Goal: Communication & Community: Answer question/provide support

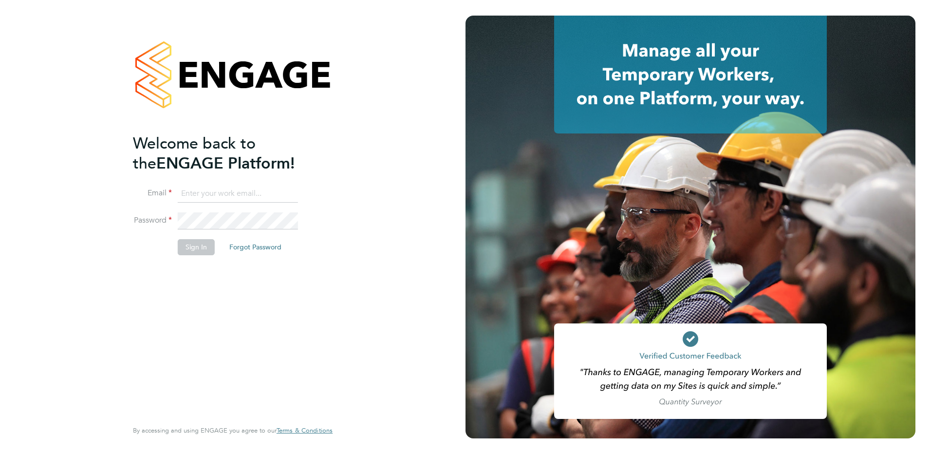
type input "ian.rist@ncclondon.ac.uk"
click at [195, 250] on button "Sign In" at bounding box center [196, 247] width 37 height 16
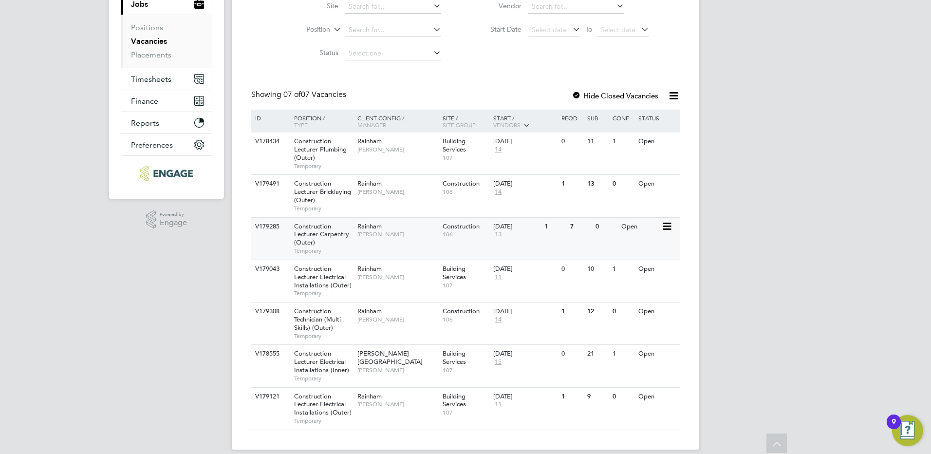
scroll to position [134, 0]
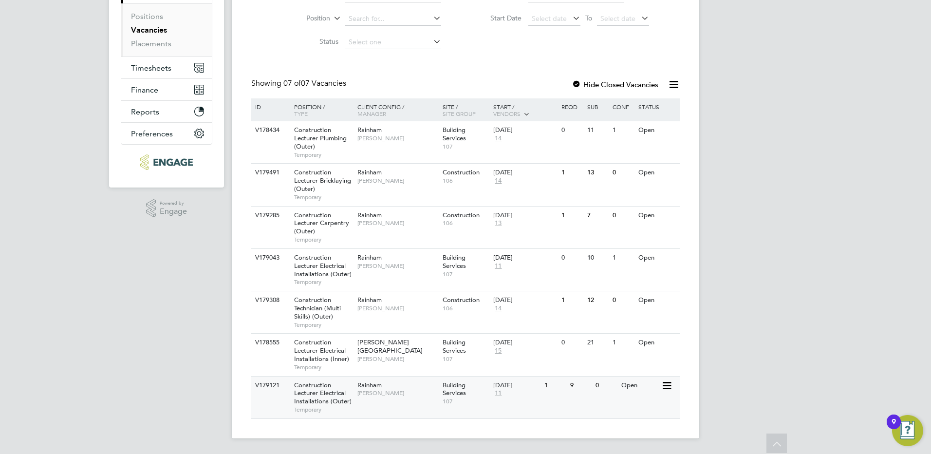
click at [320, 392] on span "Construction Lecturer Electrical Installations (Outer)" at bounding box center [322, 393] width 57 height 25
click at [156, 30] on link "Vacancies" at bounding box center [149, 29] width 36 height 9
click at [323, 395] on span "Construction Lecturer Electrical Installations (Outer)" at bounding box center [322, 393] width 57 height 25
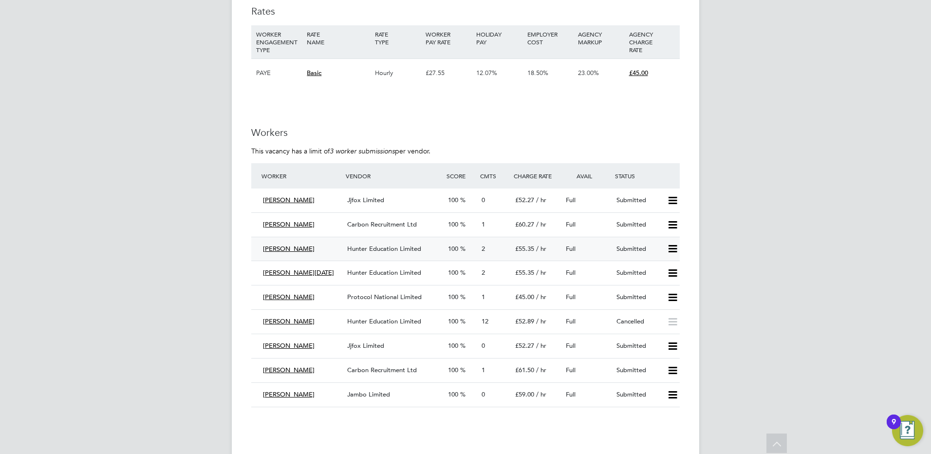
click at [381, 247] on span "Hunter Education Limited" at bounding box center [384, 248] width 74 height 8
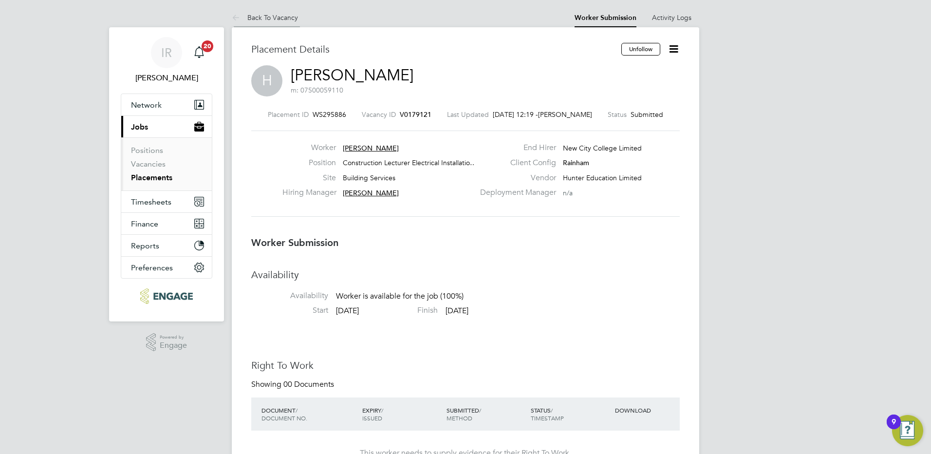
click at [269, 18] on link "Back To Vacancy" at bounding box center [265, 17] width 66 height 9
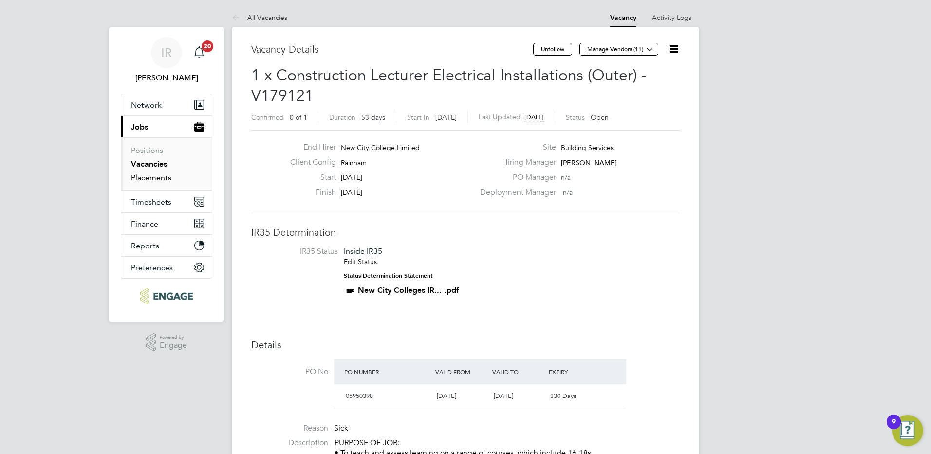
click at [148, 177] on link "Placements" at bounding box center [151, 177] width 40 height 9
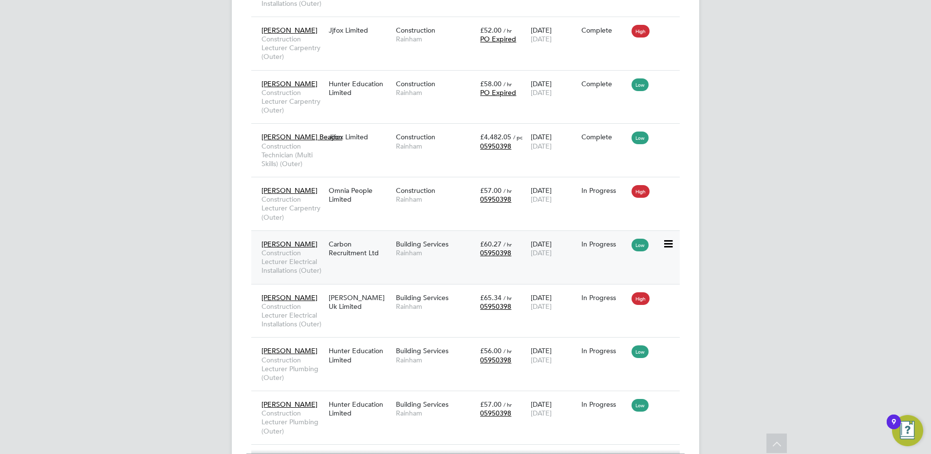
click at [350, 254] on div "Carbon Recruitment Ltd" at bounding box center [359, 248] width 67 height 27
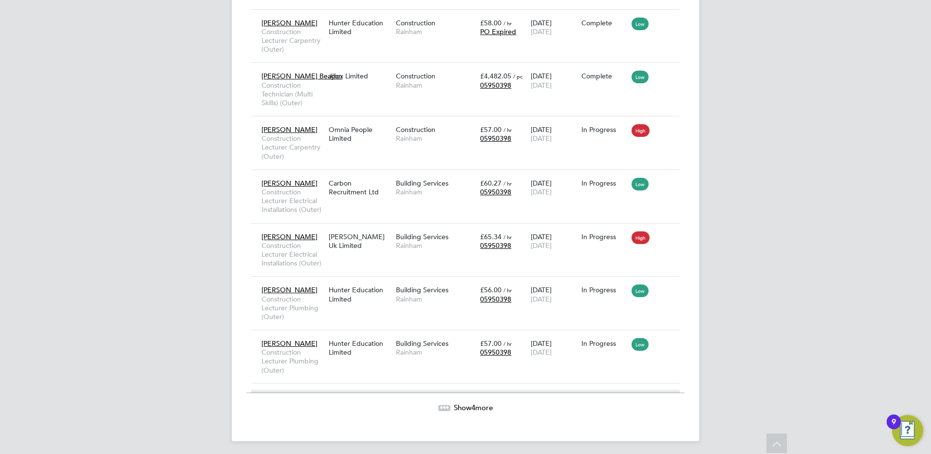
scroll to position [1573, 0]
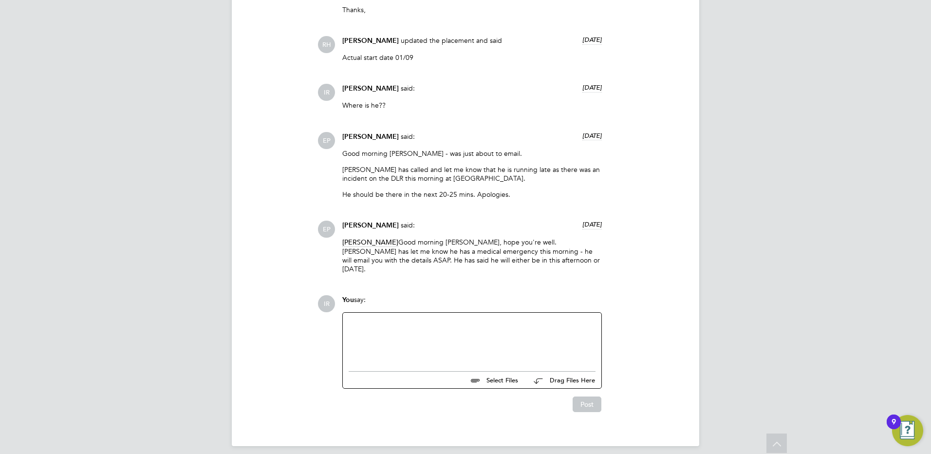
click at [385, 318] on div at bounding box center [472, 339] width 247 height 42
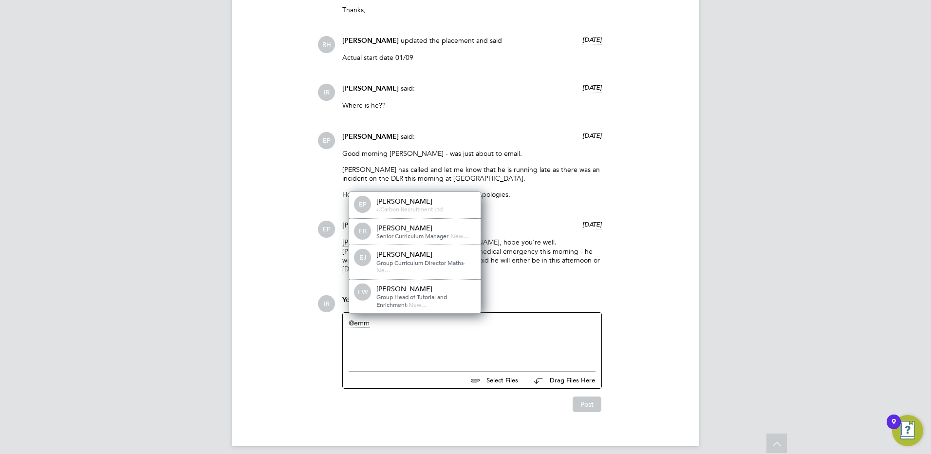
click at [399, 197] on div "Emma Procter" at bounding box center [424, 201] width 97 height 9
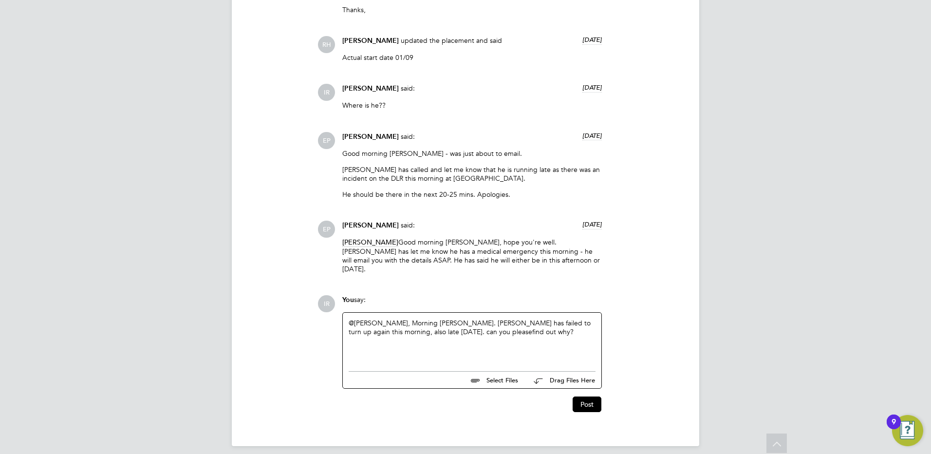
click at [454, 324] on div "@Emma Procter ​ , Morning Emma. Andre has failed to turn up again this morning,…" at bounding box center [472, 339] width 247 height 42
click at [585, 399] on button "Post" at bounding box center [586, 404] width 29 height 16
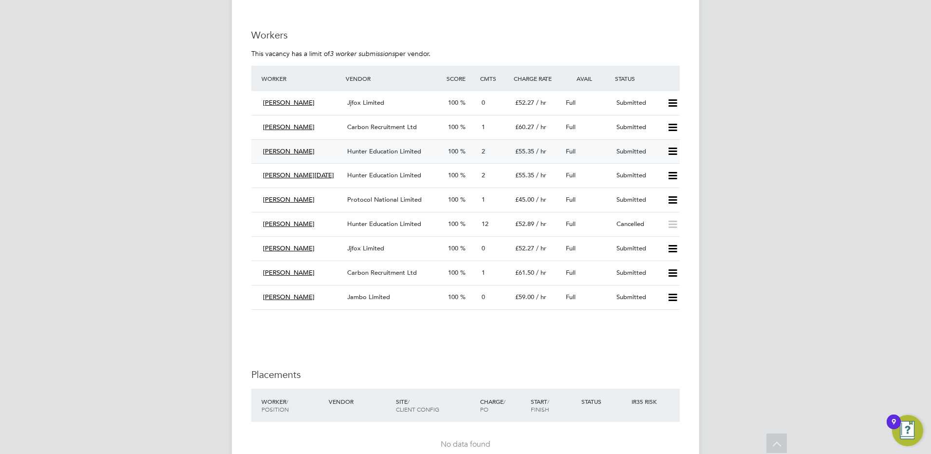
click at [410, 149] on span "Hunter Education Limited" at bounding box center [384, 151] width 74 height 8
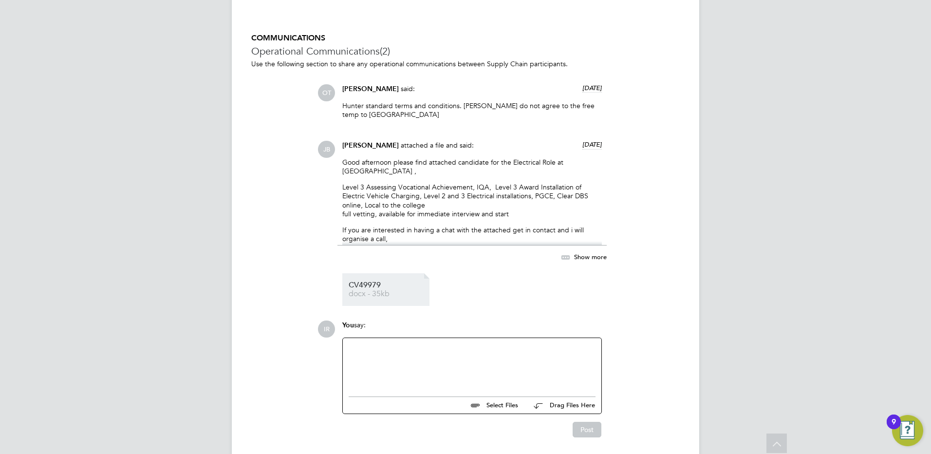
click at [367, 281] on span "CV49979" at bounding box center [388, 284] width 78 height 7
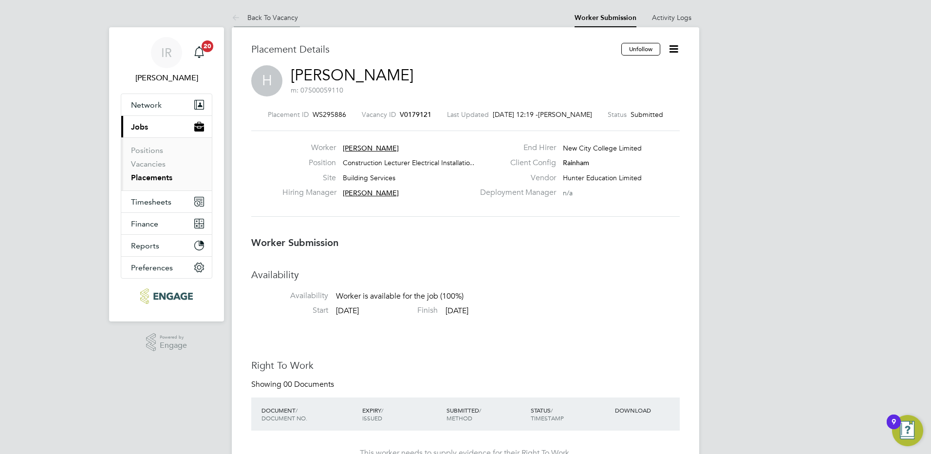
click at [268, 19] on link "Back To Vacancy" at bounding box center [265, 17] width 66 height 9
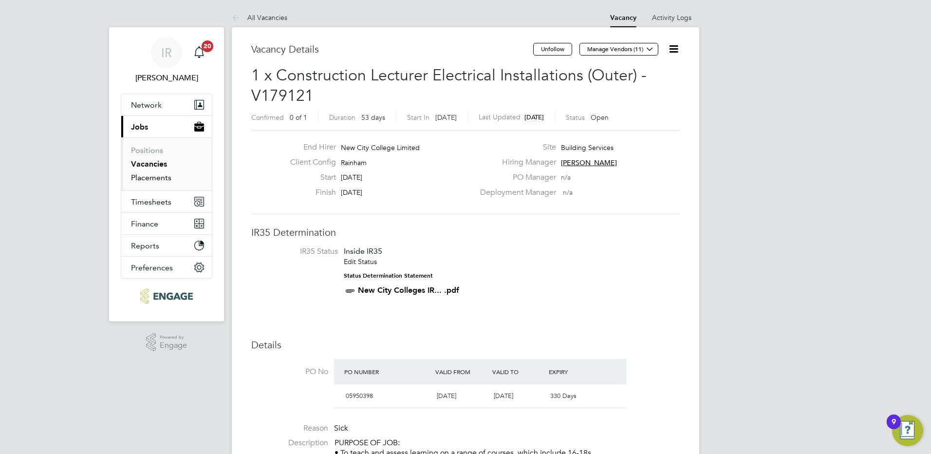
click at [159, 175] on link "Placements" at bounding box center [151, 177] width 40 height 9
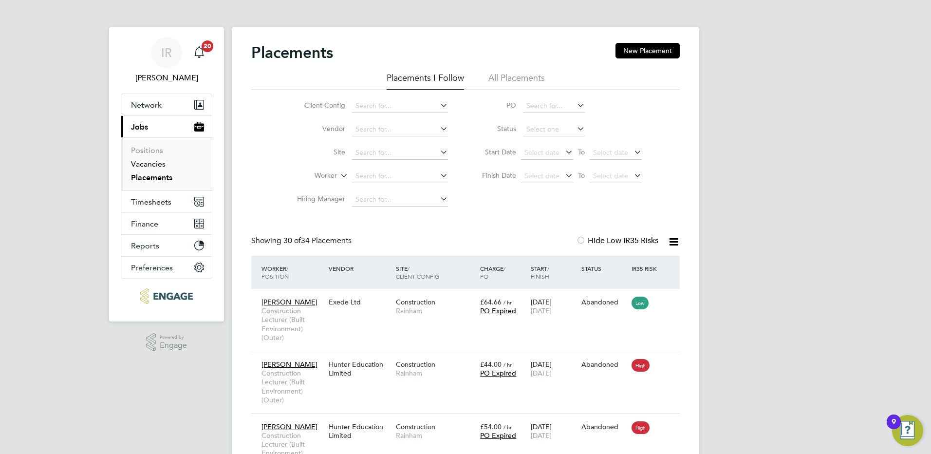
click at [151, 162] on link "Vacancies" at bounding box center [148, 163] width 35 height 9
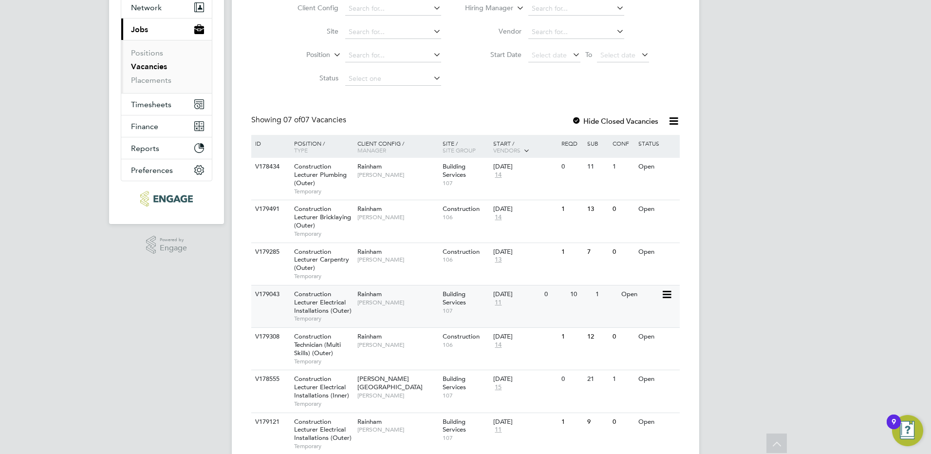
click at [327, 305] on span "Construction Lecturer Electrical Installations (Outer)" at bounding box center [322, 302] width 57 height 25
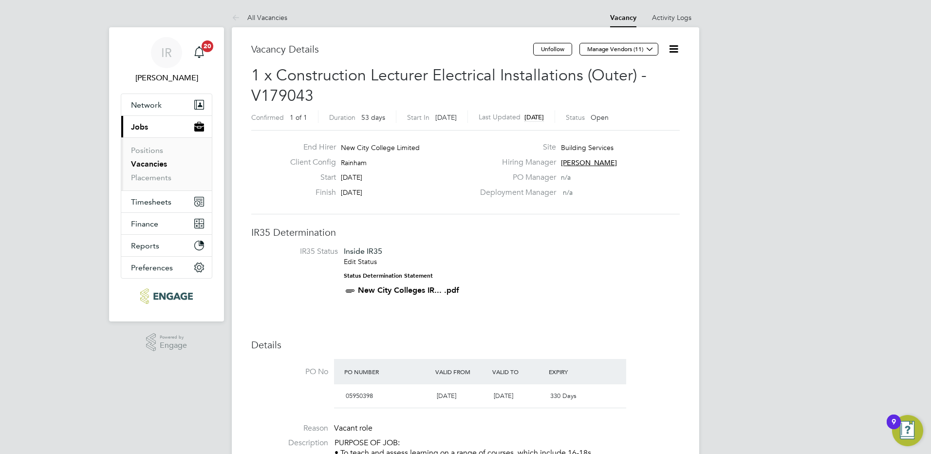
click at [265, 17] on link "All Vacancies" at bounding box center [259, 17] width 55 height 9
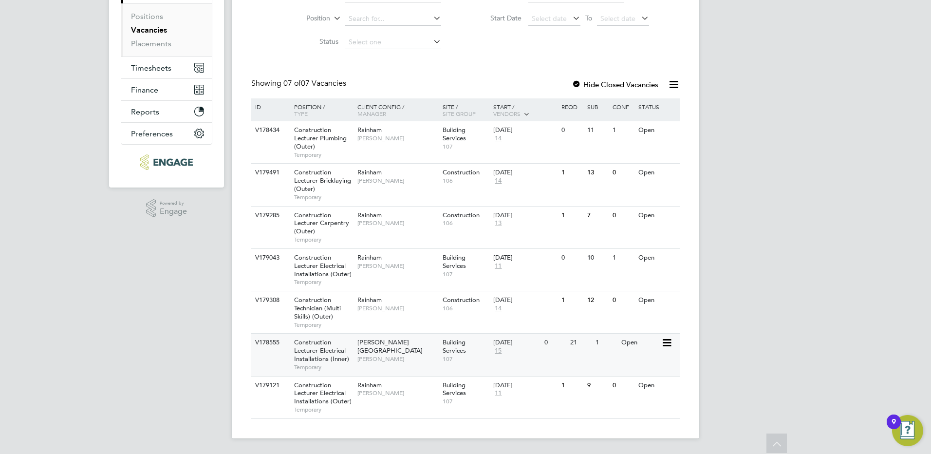
click at [339, 350] on span "Construction Lecturer Electrical Installations (Inner)" at bounding box center [321, 350] width 55 height 25
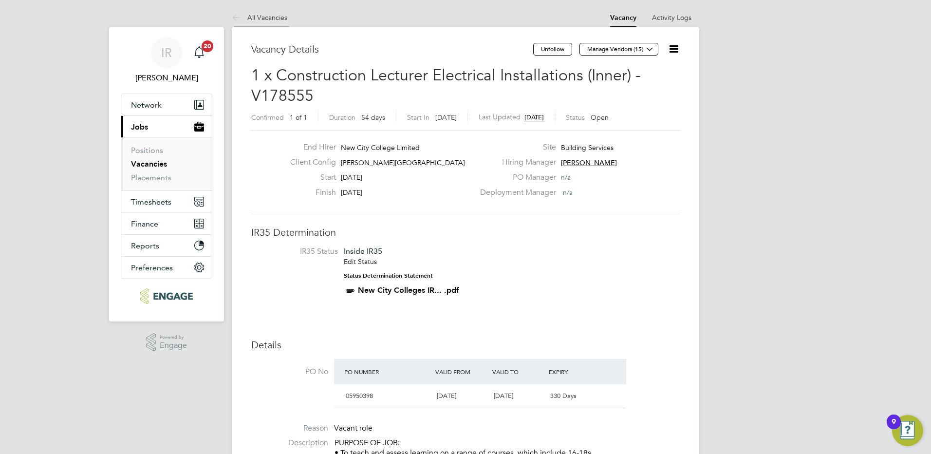
click at [272, 16] on link "All Vacancies" at bounding box center [259, 17] width 55 height 9
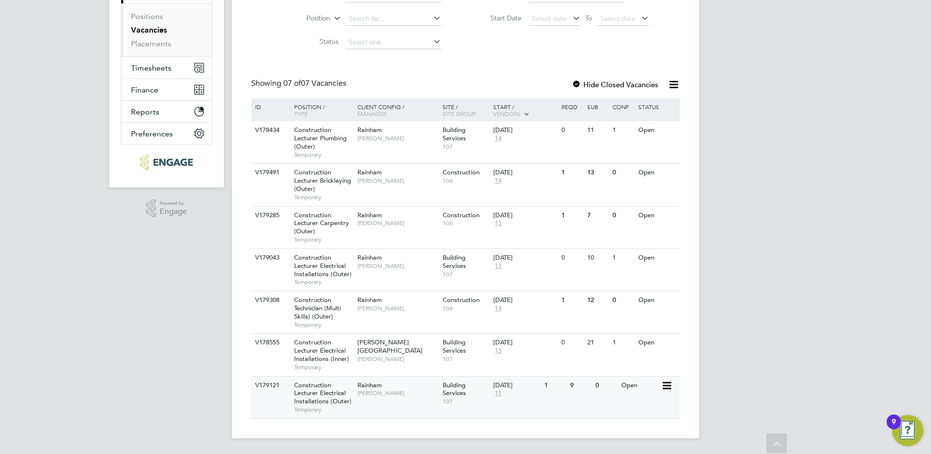
click at [311, 394] on span "Construction Lecturer Electrical Installations (Outer)" at bounding box center [322, 393] width 57 height 25
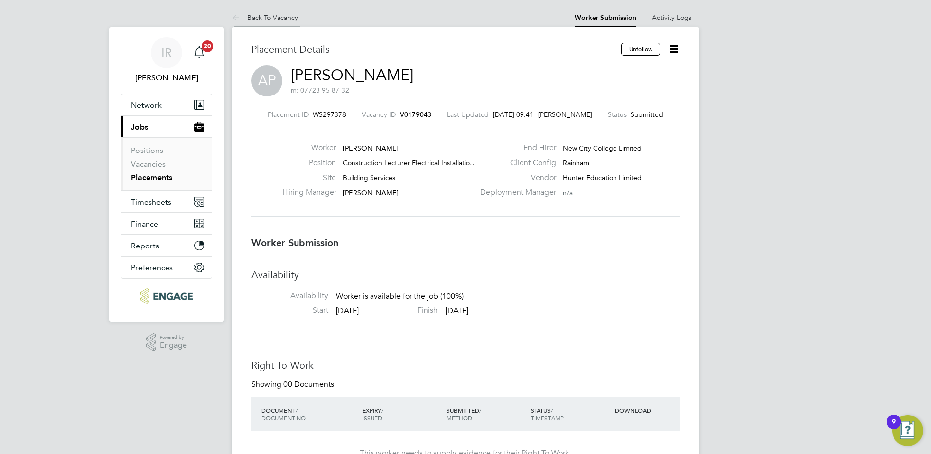
click at [264, 18] on link "Back To Vacancy" at bounding box center [265, 17] width 66 height 9
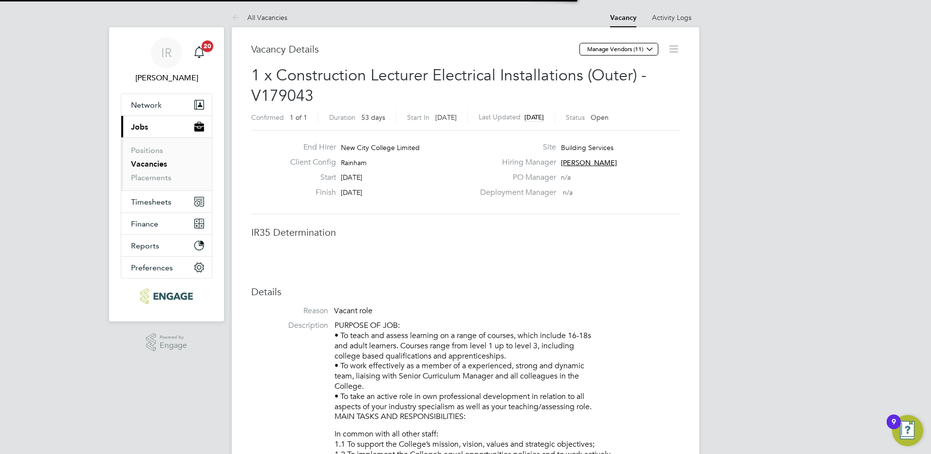
scroll to position [16, 192]
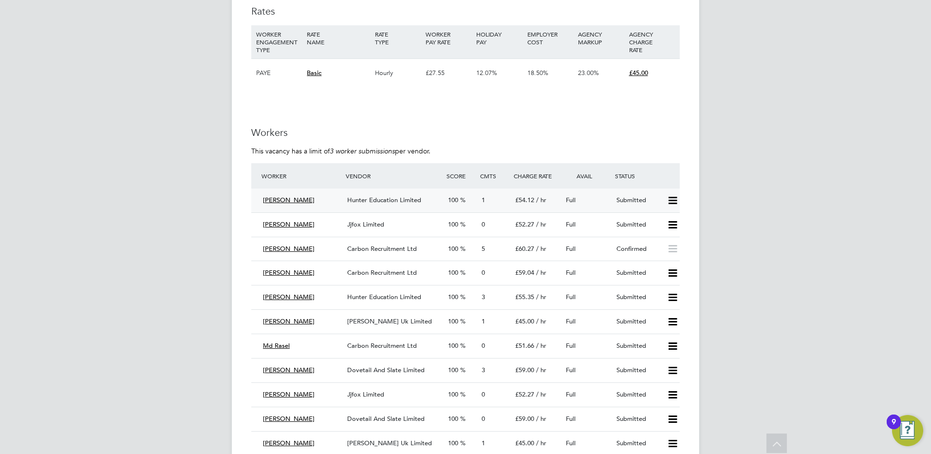
click at [404, 201] on span "Hunter Education Limited" at bounding box center [384, 200] width 74 height 8
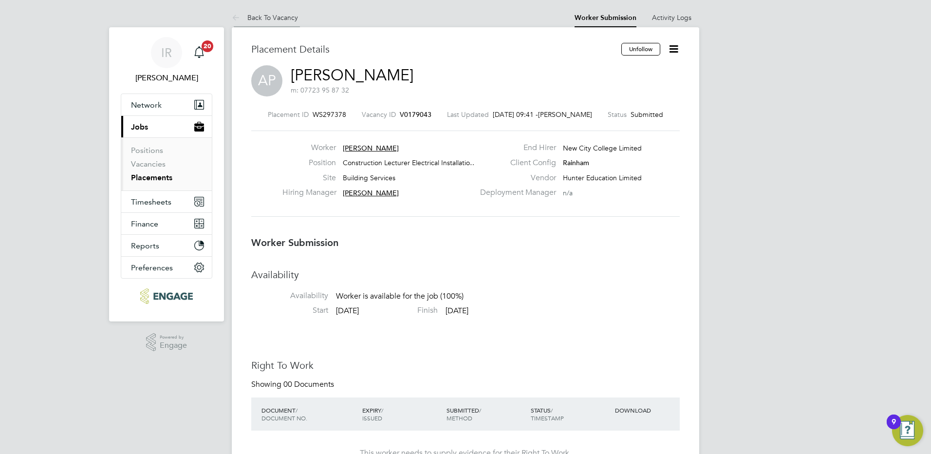
click at [268, 19] on link "Back To Vacancy" at bounding box center [265, 17] width 66 height 9
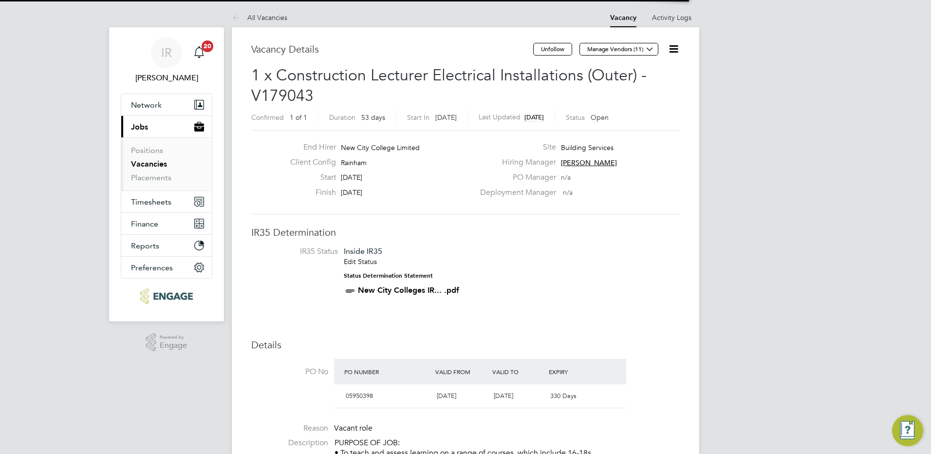
scroll to position [17, 92]
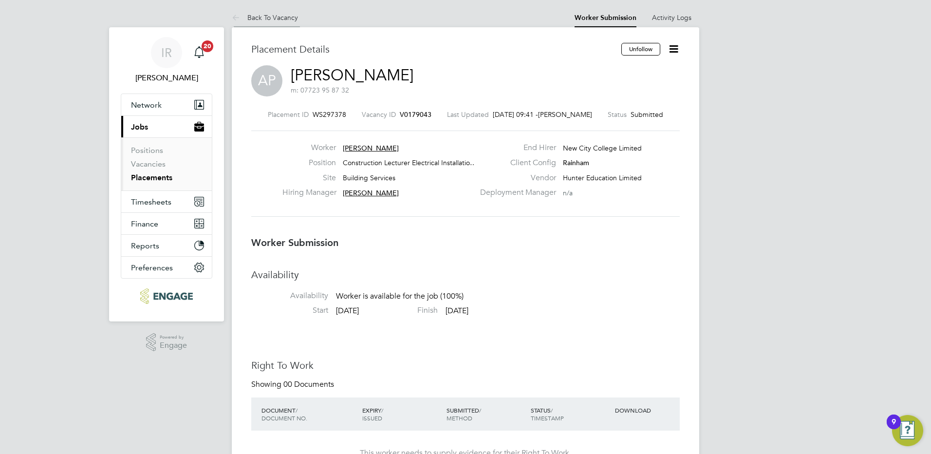
click at [274, 16] on link "Back To Vacancy" at bounding box center [265, 17] width 66 height 9
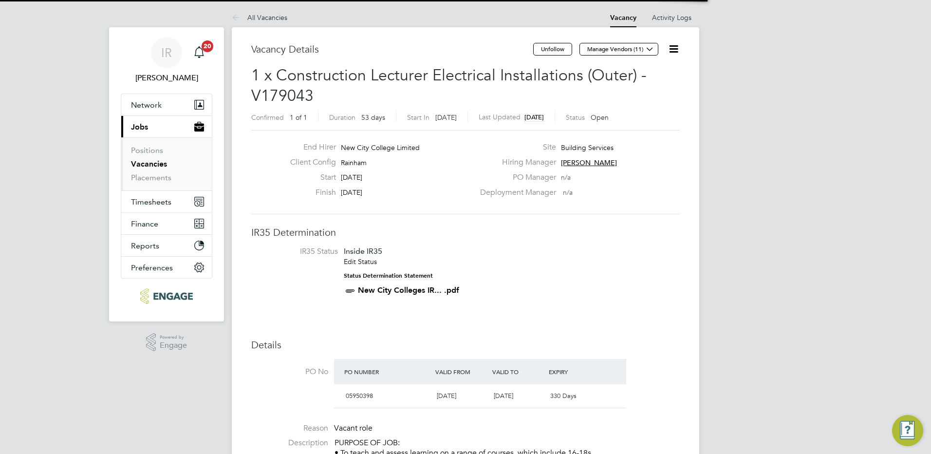
scroll to position [17, 85]
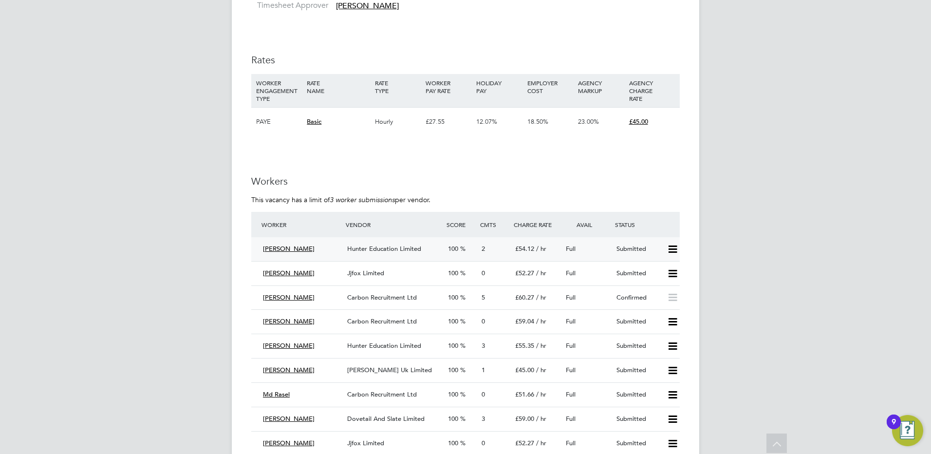
click at [384, 245] on span "Hunter Education Limited" at bounding box center [384, 248] width 74 height 8
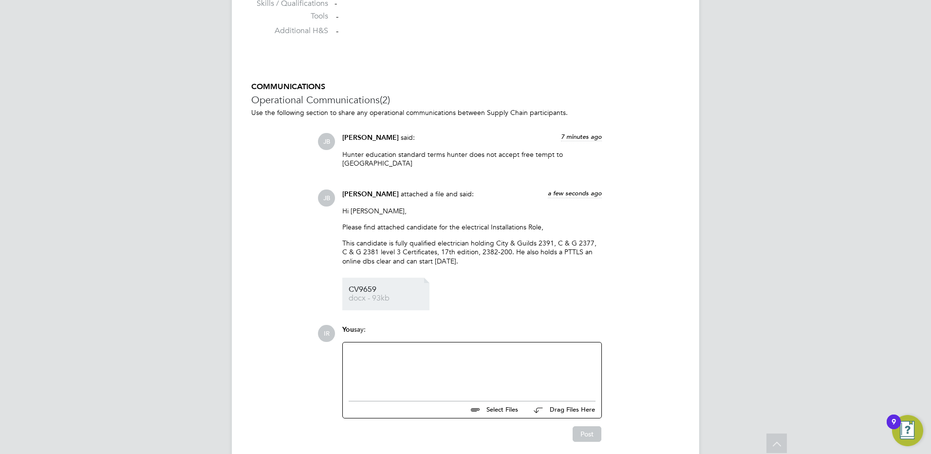
click at [364, 286] on span "CV9659" at bounding box center [388, 289] width 78 height 7
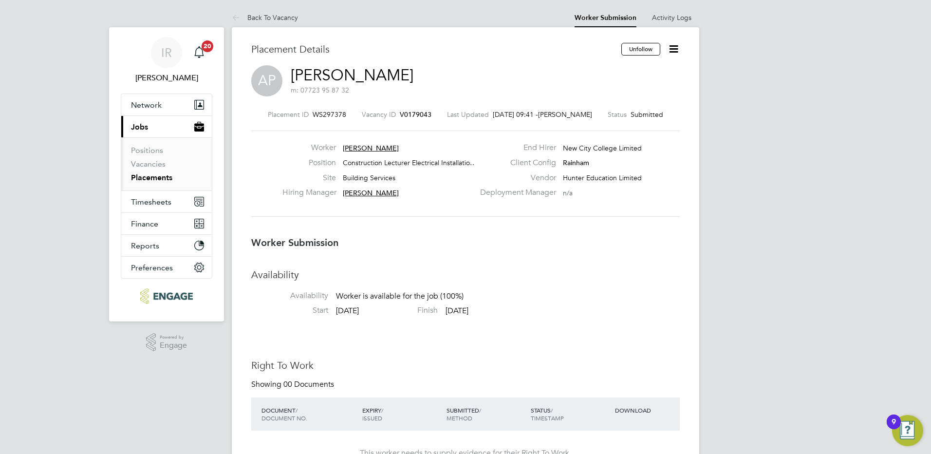
click at [288, 22] on li "Back To Vacancy" at bounding box center [265, 17] width 66 height 19
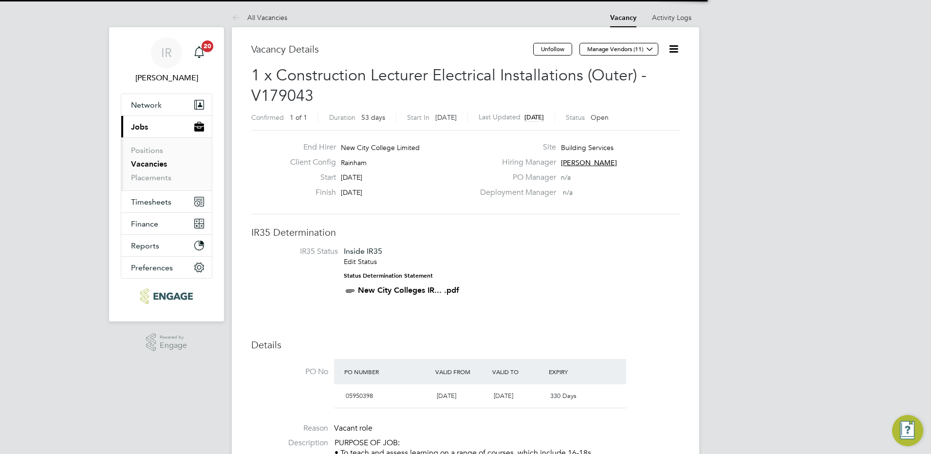
scroll to position [17, 92]
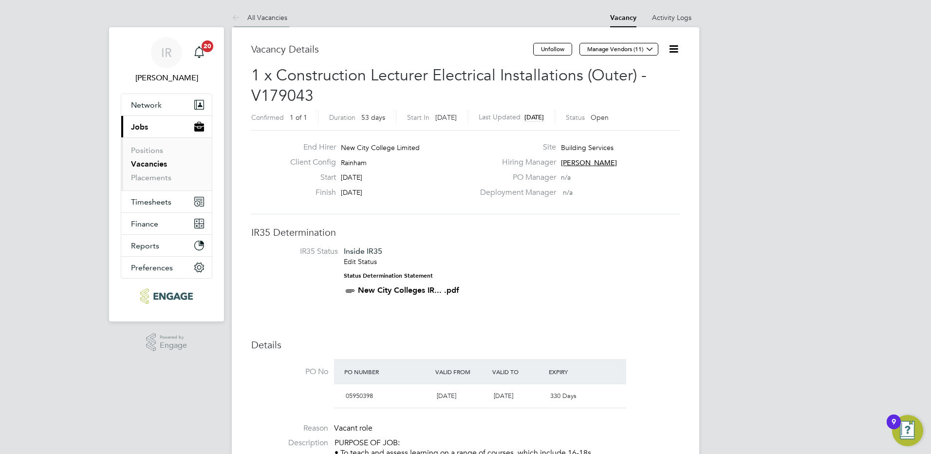
click at [279, 16] on link "All Vacancies" at bounding box center [259, 17] width 55 height 9
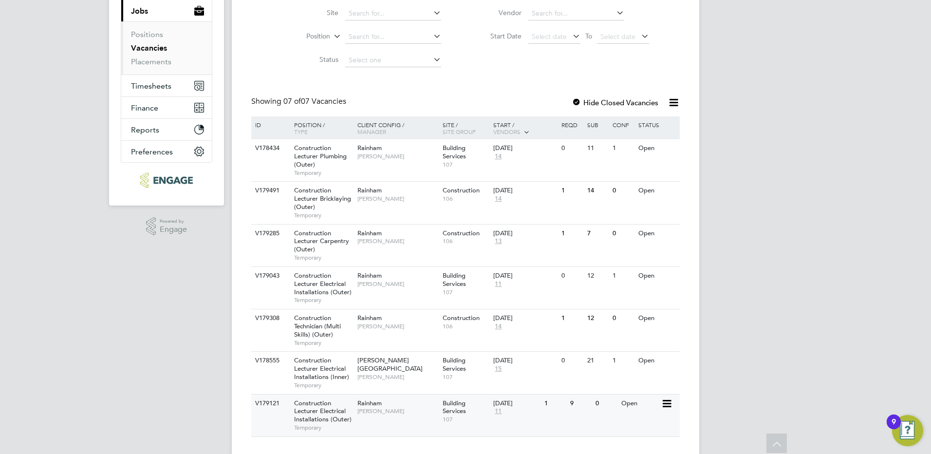
click at [329, 412] on span "Construction Lecturer Electrical Installations (Outer)" at bounding box center [322, 411] width 57 height 25
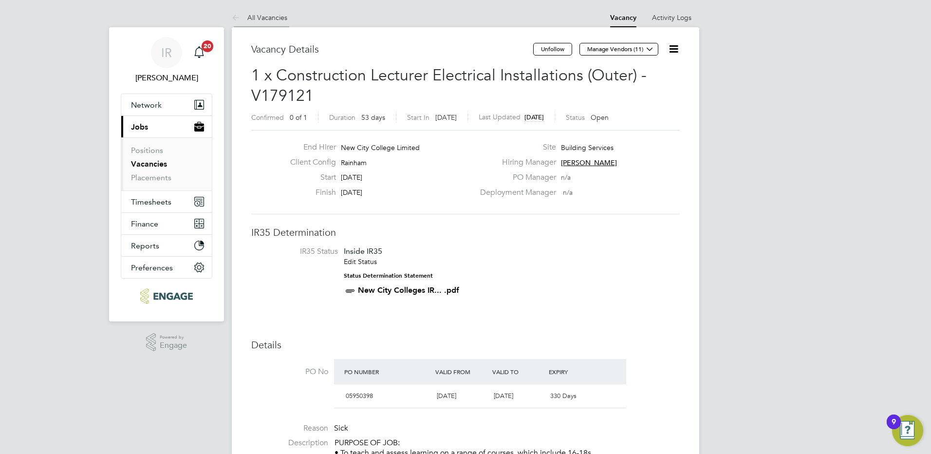
click at [266, 19] on link "All Vacancies" at bounding box center [259, 17] width 55 height 9
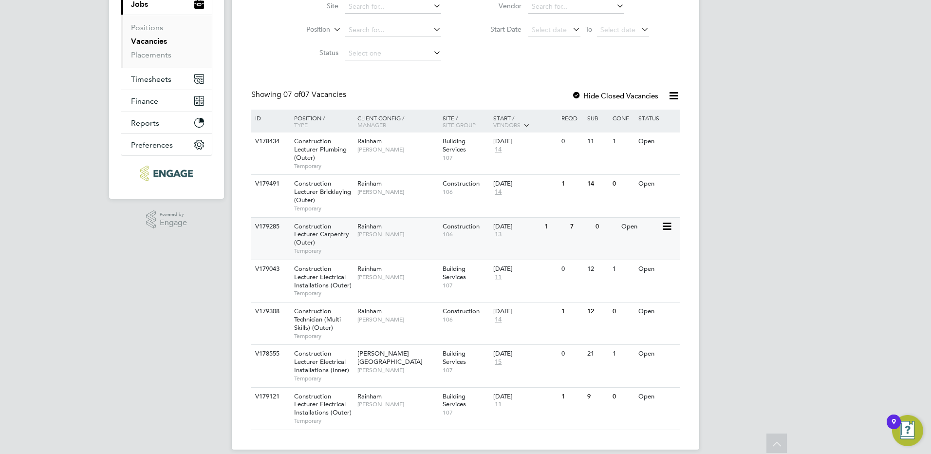
scroll to position [134, 0]
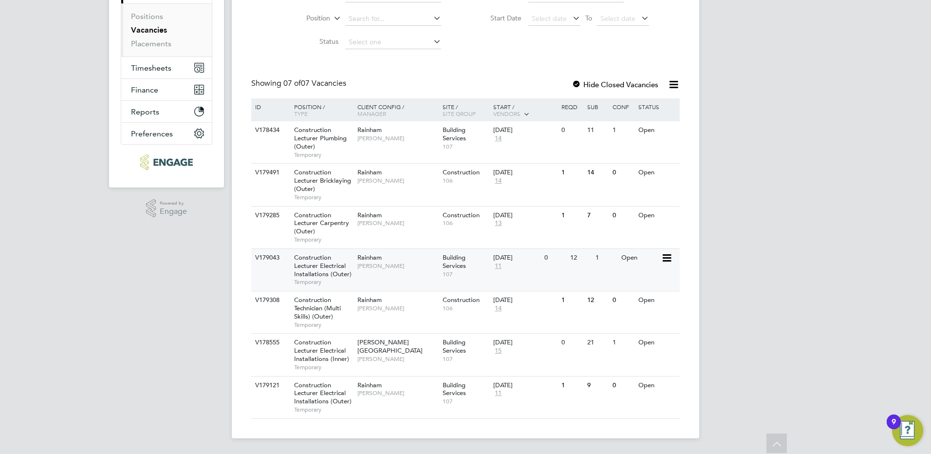
click at [322, 267] on span "Construction Lecturer Electrical Installations (Outer)" at bounding box center [322, 265] width 57 height 25
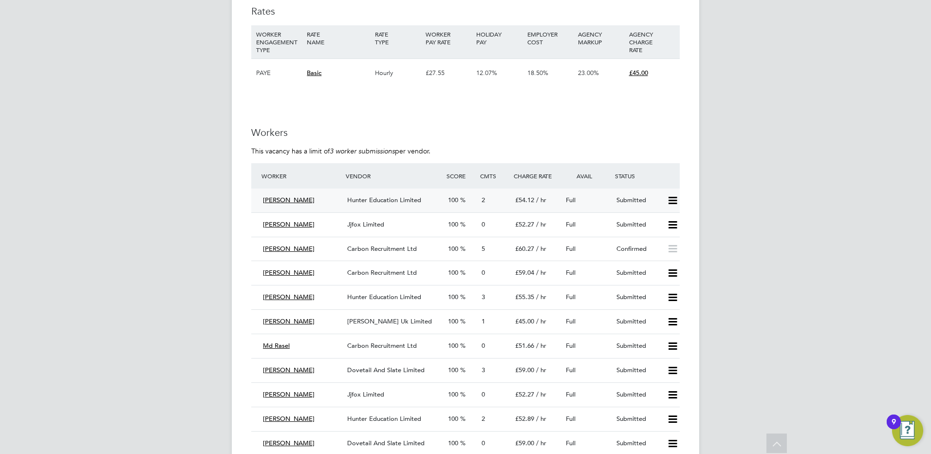
click at [279, 199] on span "[PERSON_NAME]" at bounding box center [289, 200] width 52 height 8
click at [395, 200] on span "Hunter Education Limited" at bounding box center [384, 200] width 74 height 8
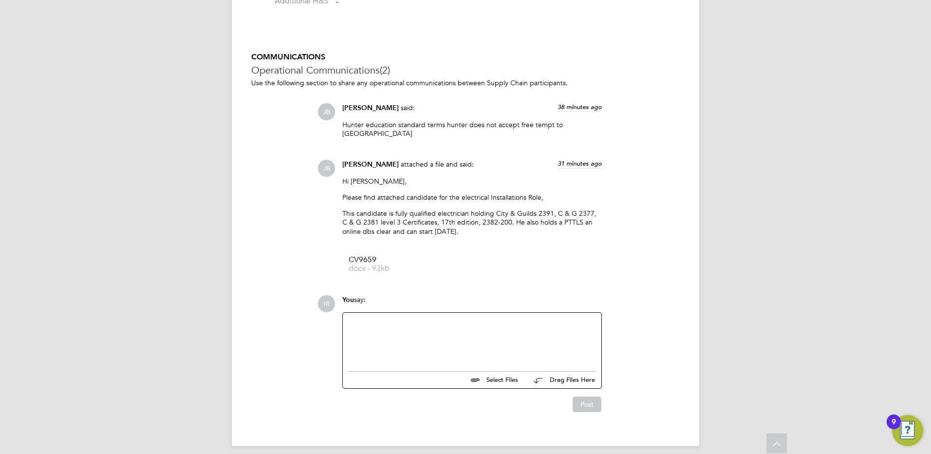
click at [384, 318] on div at bounding box center [472, 339] width 247 height 42
click at [366, 318] on div "Hi @" at bounding box center [472, 339] width 247 height 42
click at [572, 318] on div "Hi im going to try and get Marks cancelation taken down, so you can submitt him…" at bounding box center [472, 339] width 247 height 42
click at [589, 396] on button "Post" at bounding box center [586, 404] width 29 height 16
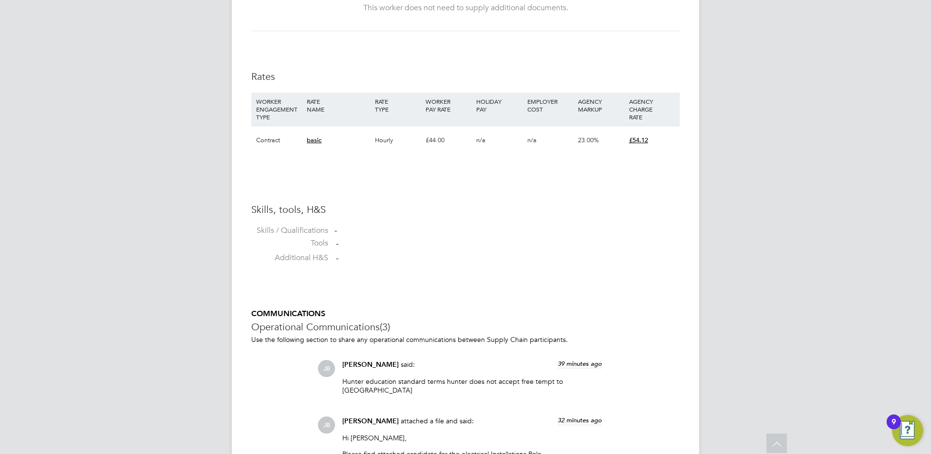
scroll to position [565, 0]
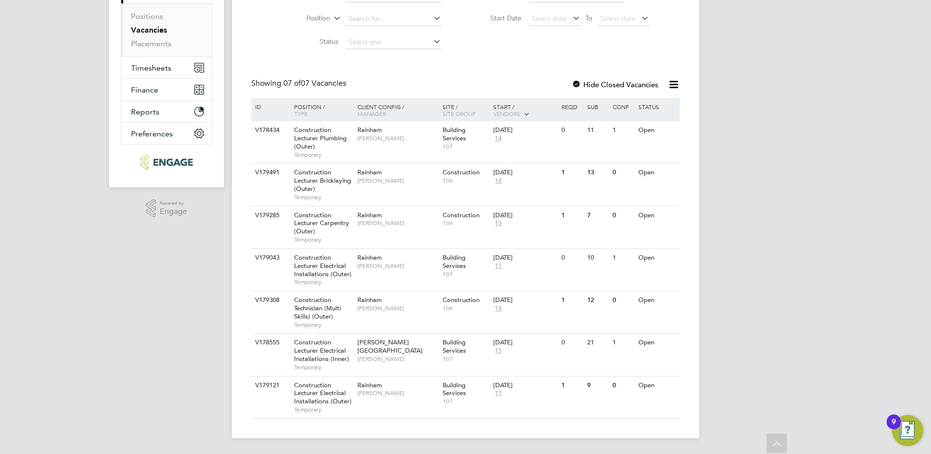
scroll to position [116, 0]
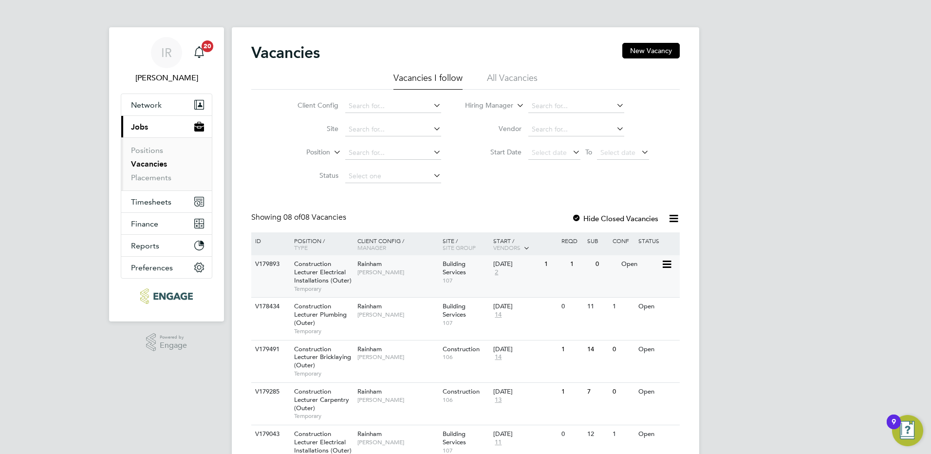
click at [307, 263] on span "Construction Lecturer Electrical Installations (Outer)" at bounding box center [322, 271] width 57 height 25
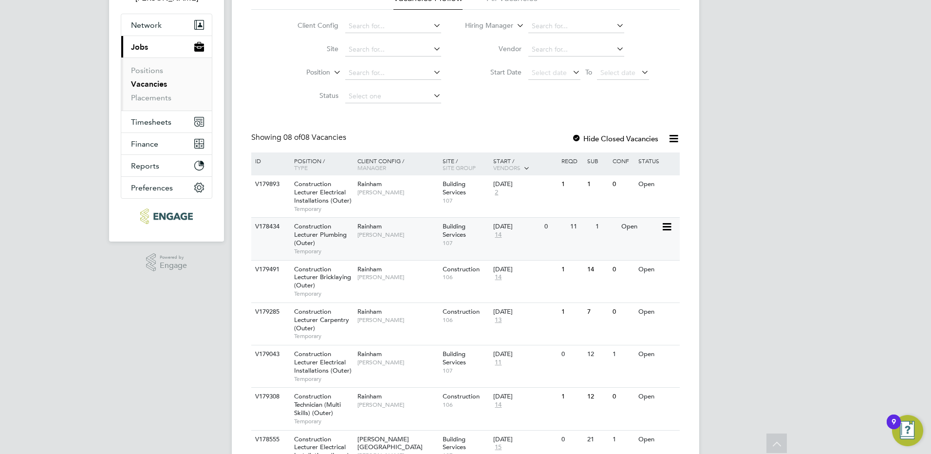
scroll to position [79, 0]
click at [293, 175] on div "Position / Type" at bounding box center [321, 164] width 68 height 23
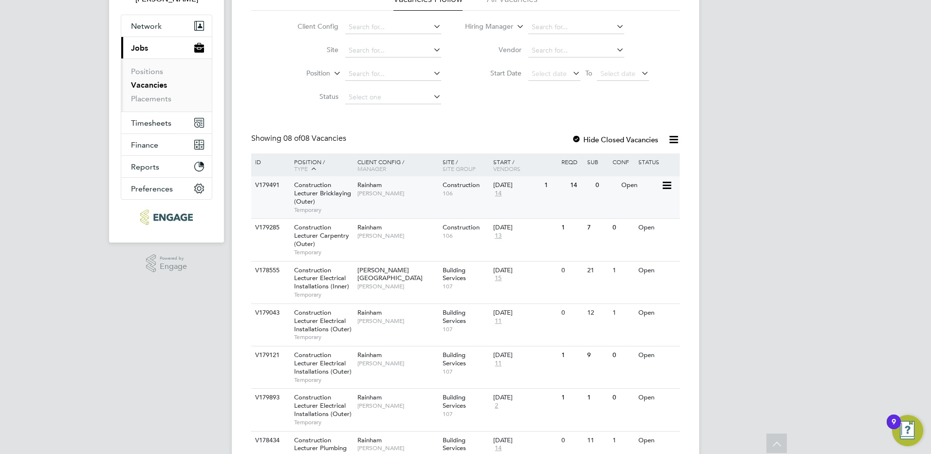
click at [304, 193] on span "Construction Lecturer Bricklaying (Outer)" at bounding box center [322, 193] width 57 height 25
click at [334, 323] on span "Construction Lecturer Electrical Installations (Outer)" at bounding box center [322, 320] width 57 height 25
click at [80, 210] on div "IR Ian Rist Notifications 20 Applications: Network Sites Workers Current page: …" at bounding box center [465, 236] width 931 height 630
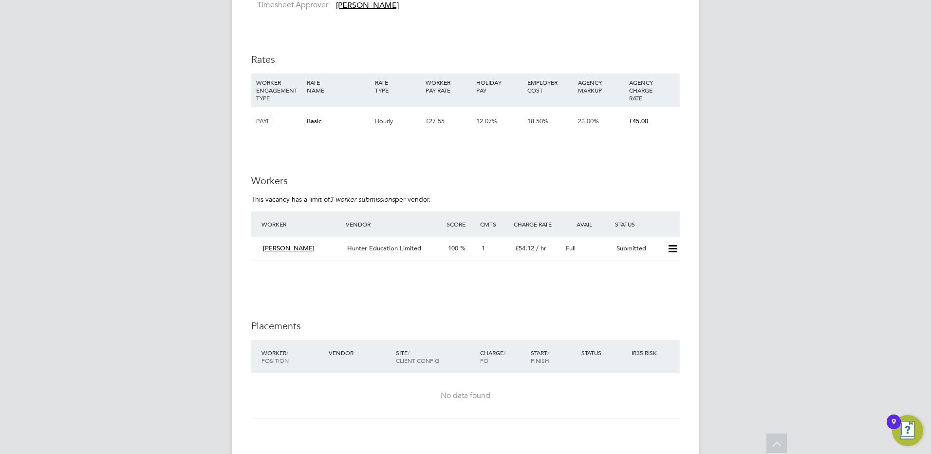
scroll to position [1655, 0]
click at [670, 248] on icon at bounding box center [672, 249] width 12 height 8
click at [658, 274] on li "Offer" at bounding box center [660, 270] width 34 height 14
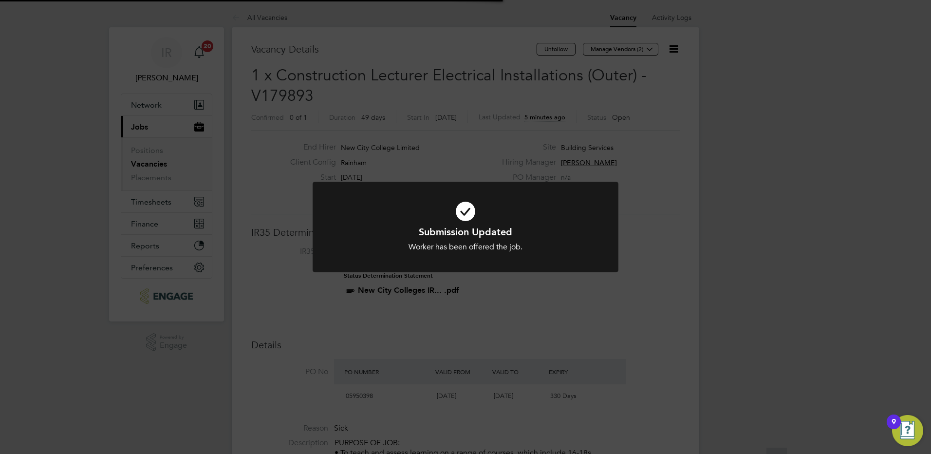
scroll to position [29, 68]
drag, startPoint x: 98, startPoint y: 378, endPoint x: 1, endPoint y: 276, distance: 141.2
click at [88, 380] on div "Submission Updated Worker has been offered the job. Cancel Okay" at bounding box center [465, 227] width 931 height 454
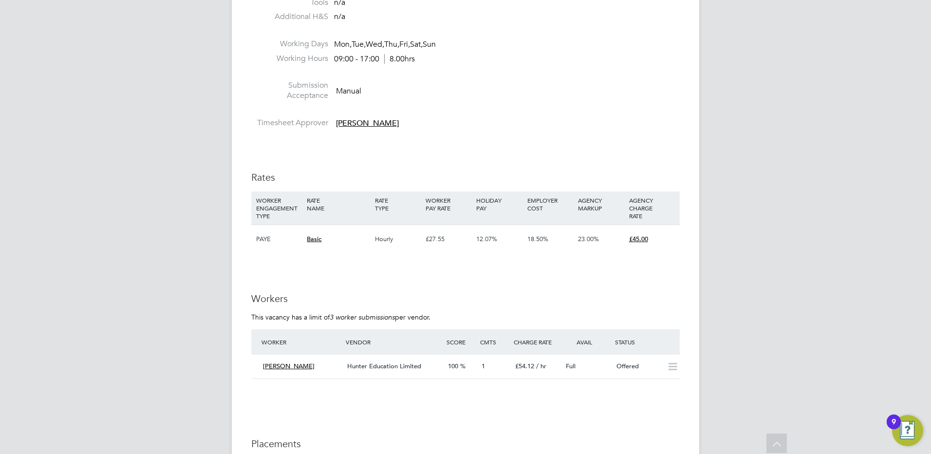
scroll to position [1655, 0]
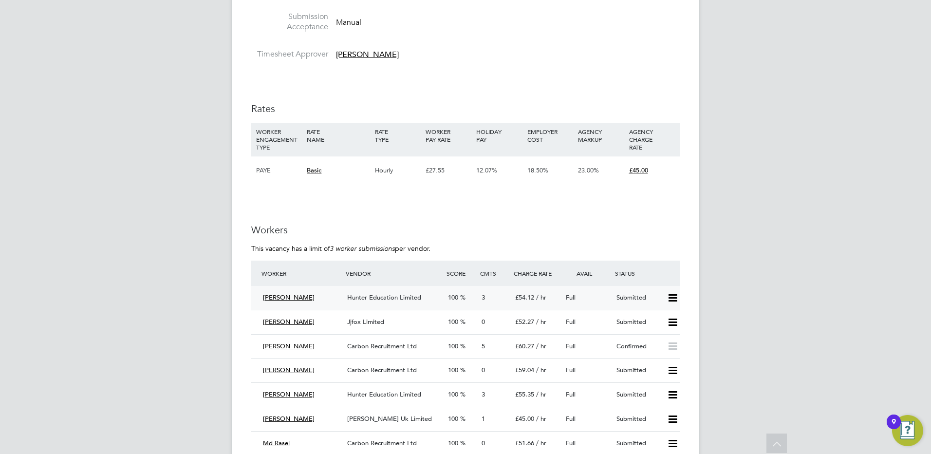
click at [311, 299] on span "[PERSON_NAME]" at bounding box center [289, 297] width 52 height 8
click at [369, 293] on div "Hunter Education Limited" at bounding box center [393, 298] width 101 height 16
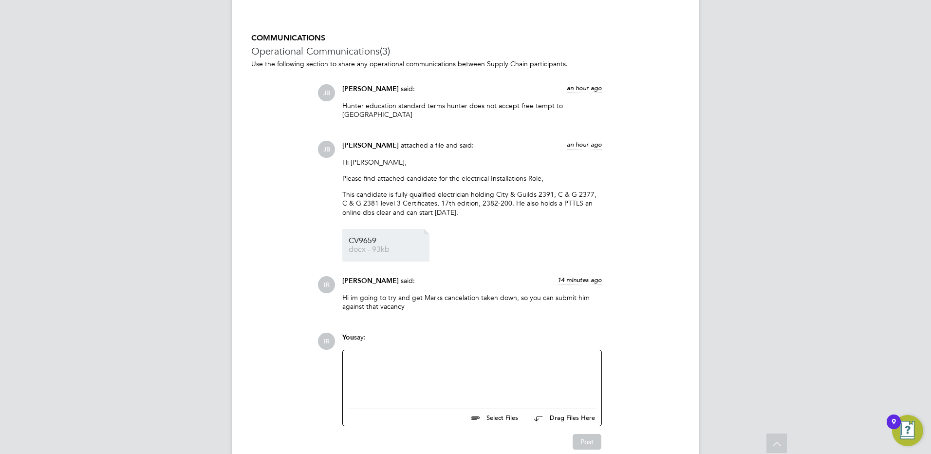
click at [367, 245] on li "CV9659 docx - 93kb" at bounding box center [385, 245] width 87 height 33
click at [374, 237] on span "CV9659" at bounding box center [388, 240] width 78 height 7
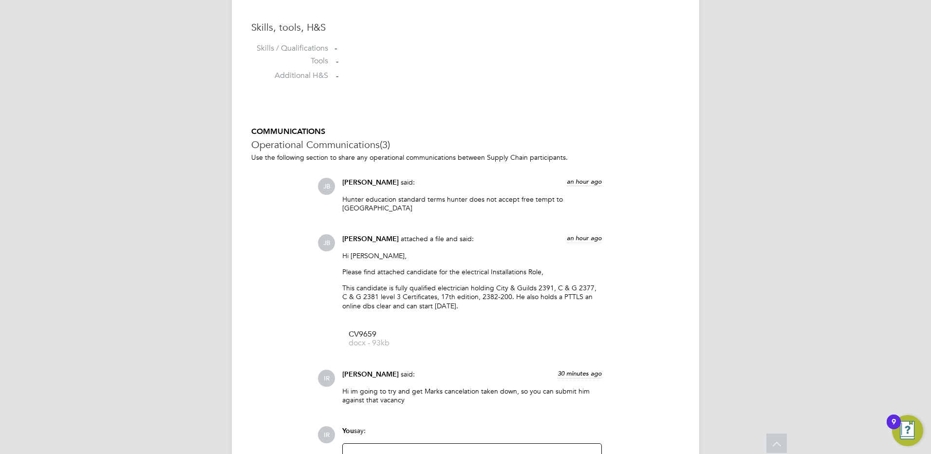
scroll to position [682, 0]
